Goal: Transaction & Acquisition: Purchase product/service

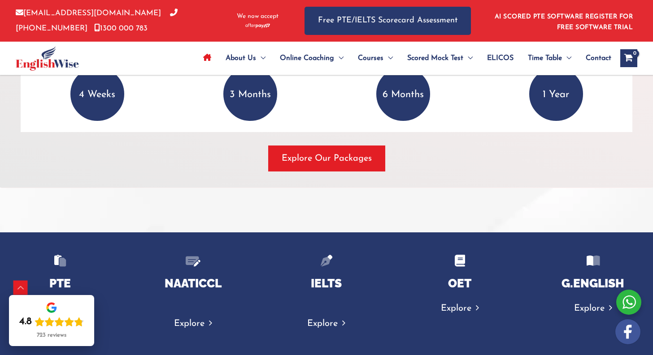
scroll to position [1345, 0]
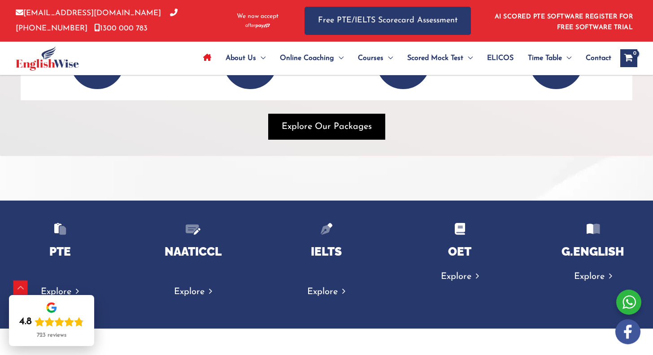
click at [334, 133] on span "button" at bounding box center [326, 127] width 117 height 26
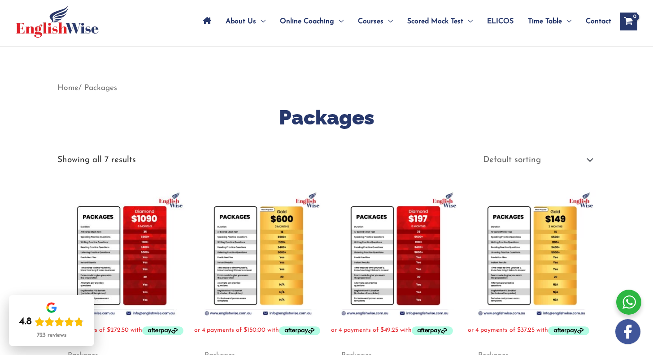
scroll to position [179, 0]
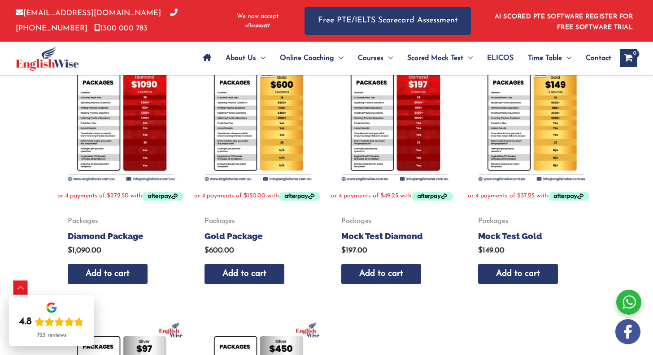
click at [383, 121] on img at bounding box center [395, 120] width 128 height 128
click at [396, 121] on img at bounding box center [395, 120] width 128 height 128
